Goal: Book appointment/travel/reservation

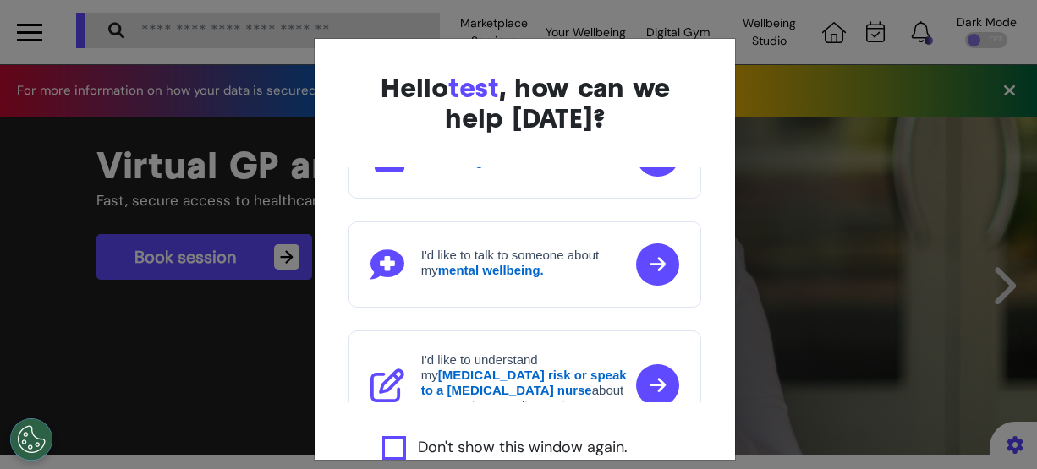
scroll to position [308, 0]
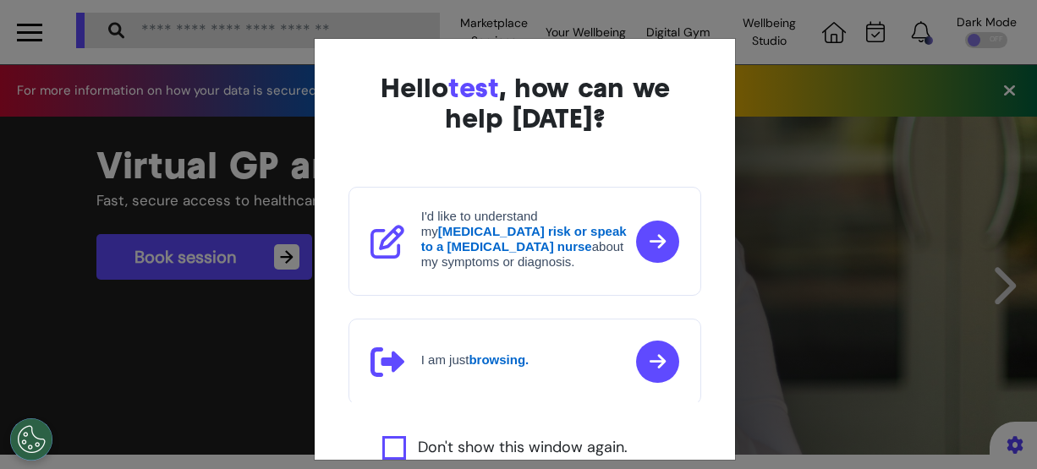
click at [535, 431] on div "Hello test , how can we help today? I'd like to book a Virtual GP or Physio app…" at bounding box center [525, 314] width 421 height 550
click at [536, 447] on label "Don't show this window again." at bounding box center [523, 448] width 210 height 24
click at [537, 447] on label "Don't show this window again." at bounding box center [523, 448] width 210 height 24
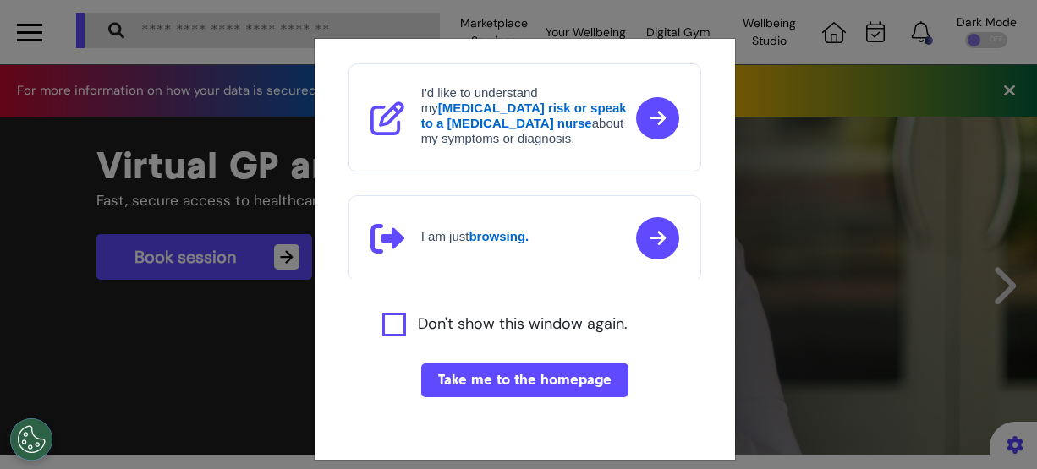
scroll to position [127, 0]
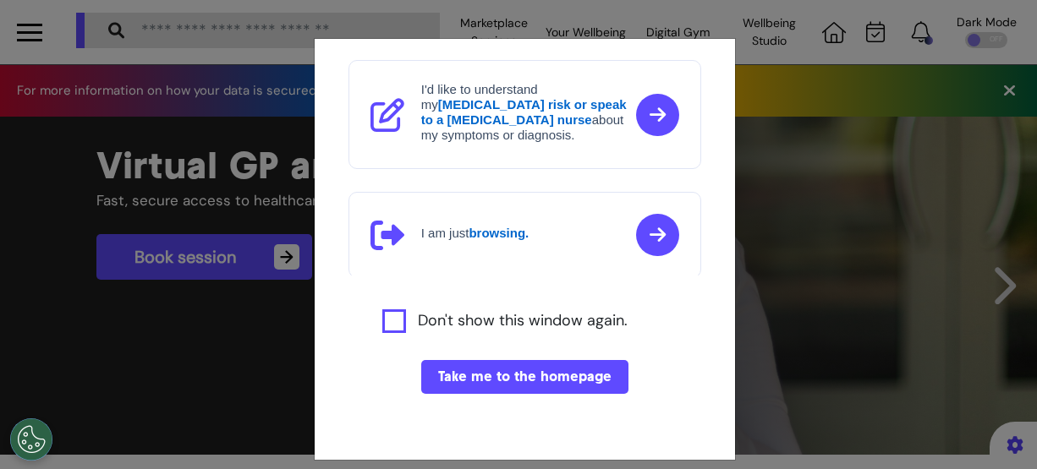
click at [527, 370] on button "Take me to the homepage" at bounding box center [524, 377] width 207 height 34
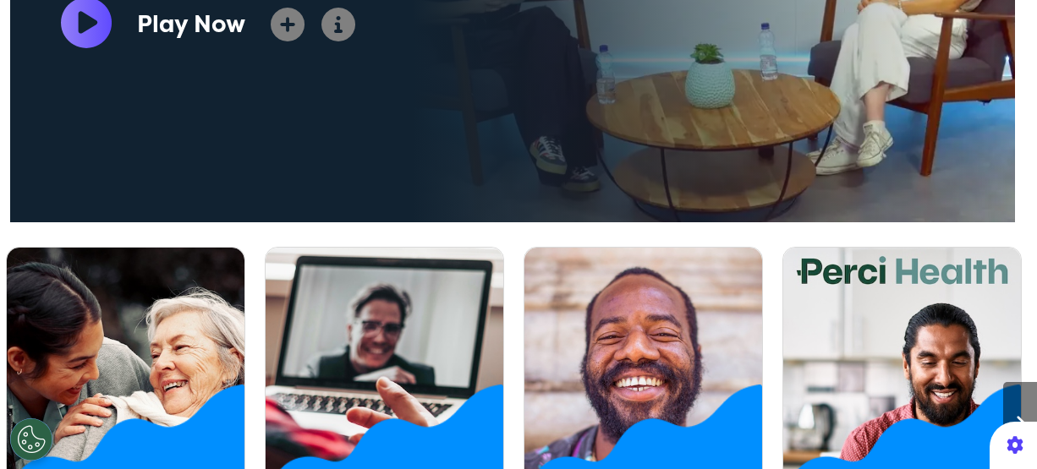
scroll to position [846, 0]
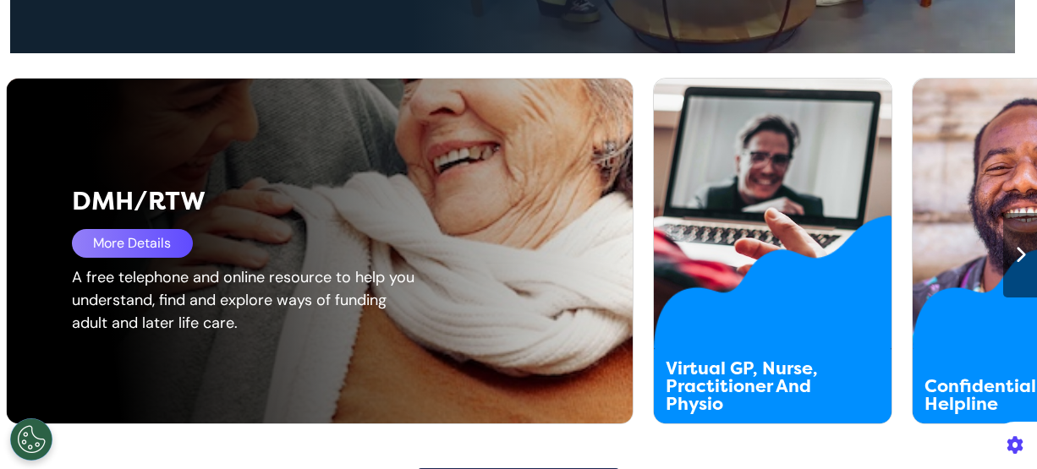
click at [162, 234] on div "More Details" at bounding box center [132, 243] width 121 height 29
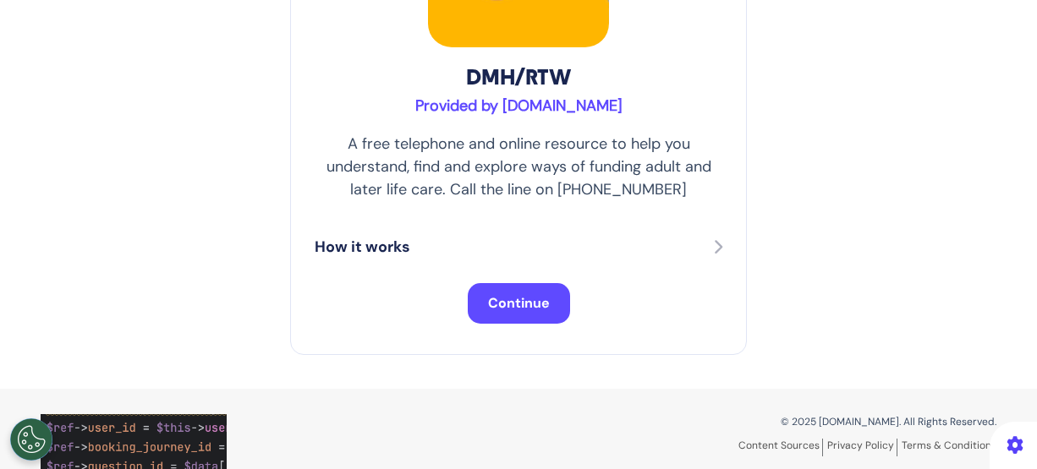
scroll to position [357, 0]
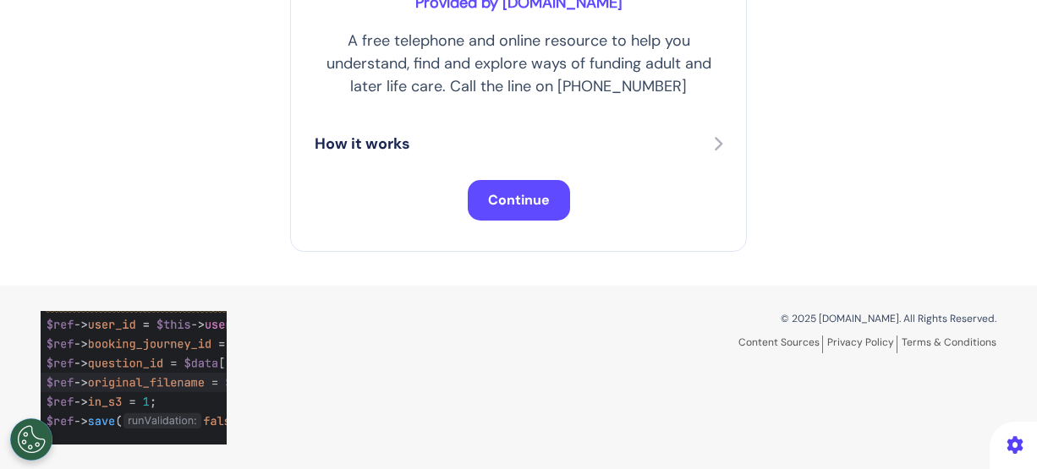
click at [553, 203] on button "Continue" at bounding box center [519, 200] width 102 height 41
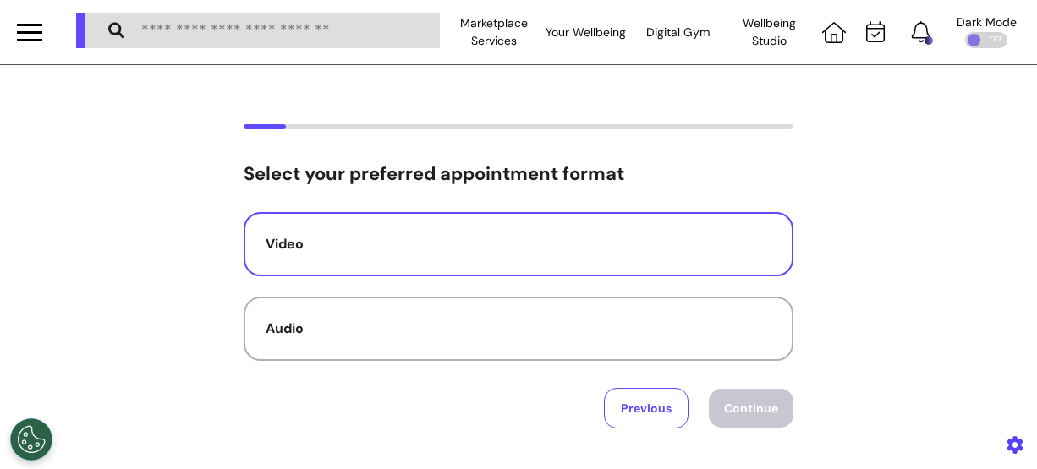
click at [551, 250] on div "Video" at bounding box center [519, 244] width 506 height 20
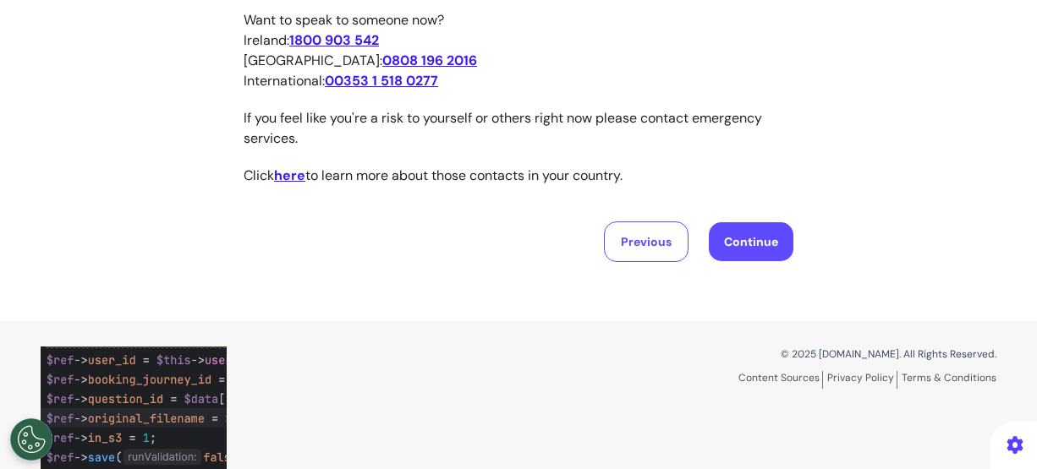
scroll to position [338, 0]
click at [781, 233] on button "Continue" at bounding box center [751, 241] width 85 height 39
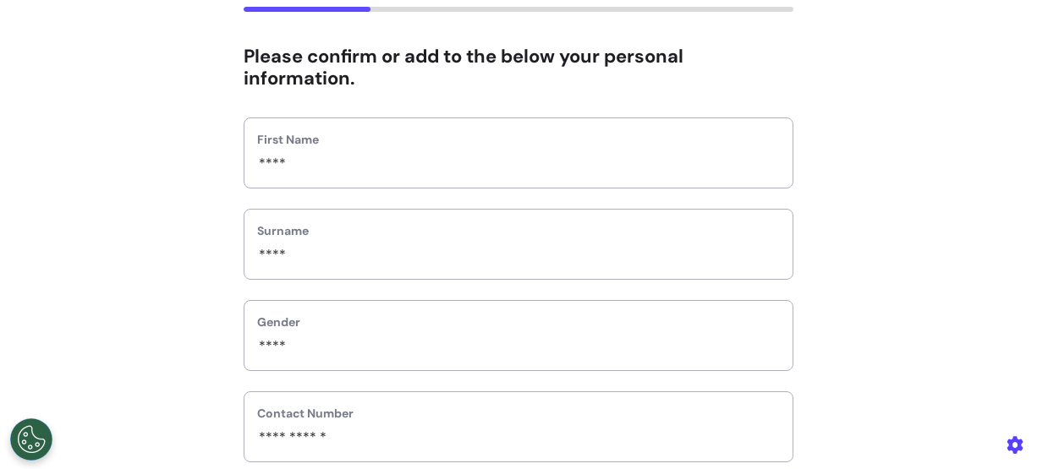
scroll to position [96, 0]
